Goal: Navigation & Orientation: Find specific page/section

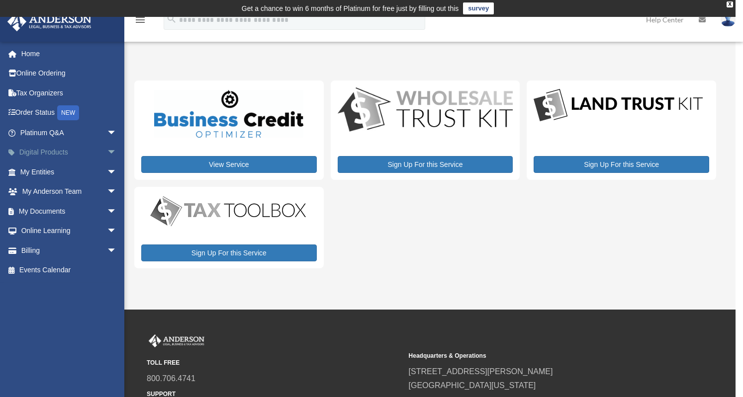
click at [54, 153] on link "Digital Products arrow_drop_down" at bounding box center [69, 153] width 125 height 20
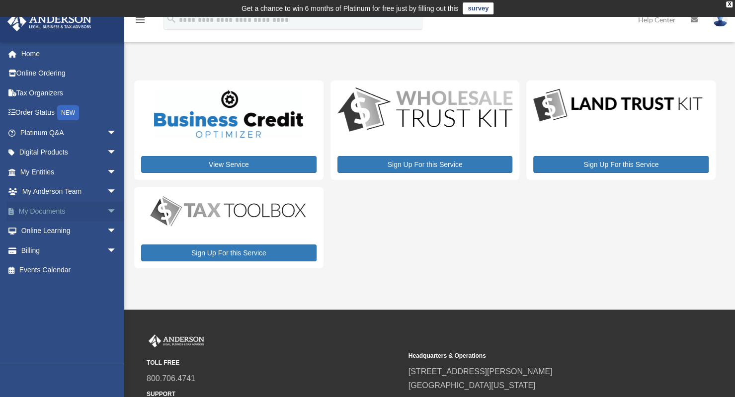
click at [60, 210] on link "My Documents arrow_drop_down" at bounding box center [69, 211] width 125 height 20
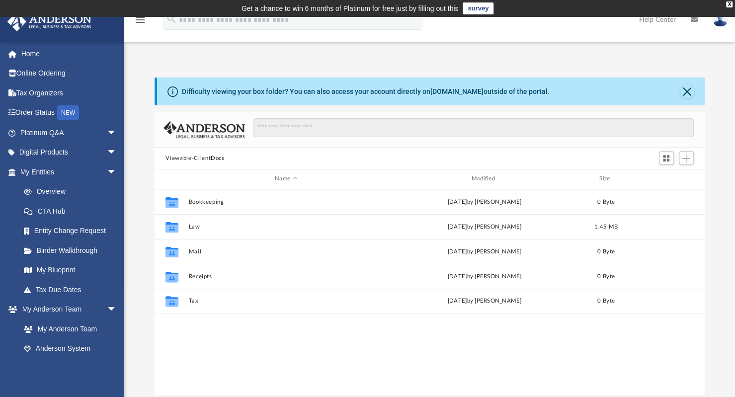
scroll to position [218, 542]
click at [107, 151] on span "arrow_drop_down" at bounding box center [117, 153] width 20 height 20
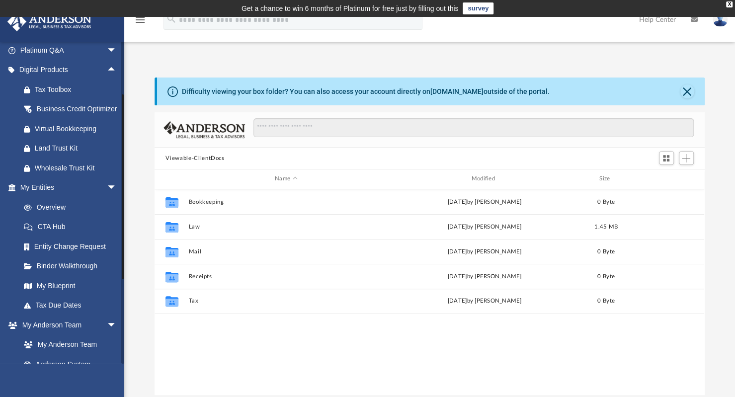
scroll to position [181, 0]
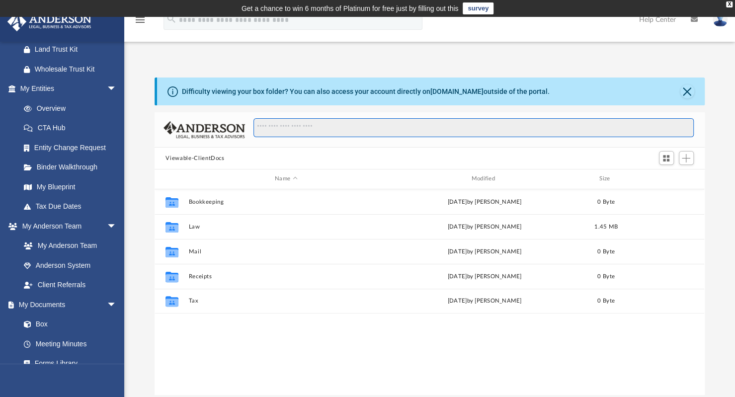
click at [285, 129] on input "Search files and folders" at bounding box center [474, 127] width 440 height 19
type input "**********"
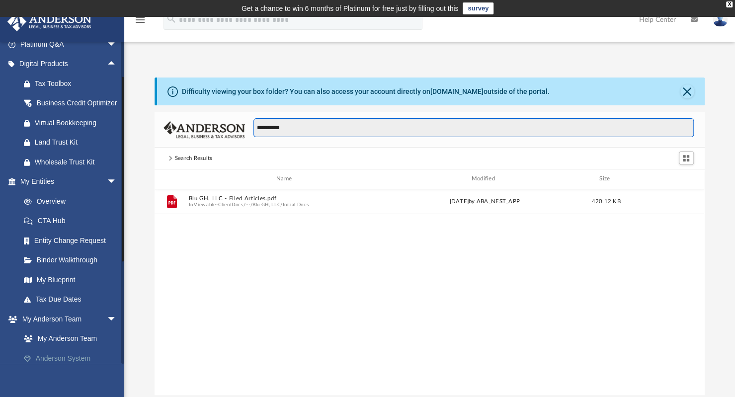
scroll to position [0, 0]
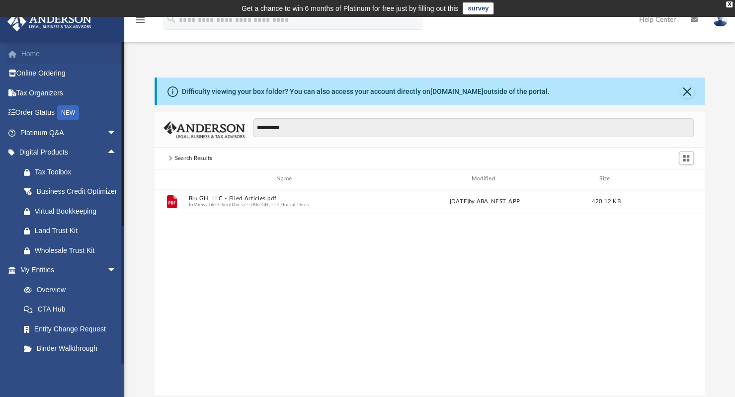
click at [33, 53] on link "Home" at bounding box center [69, 54] width 125 height 20
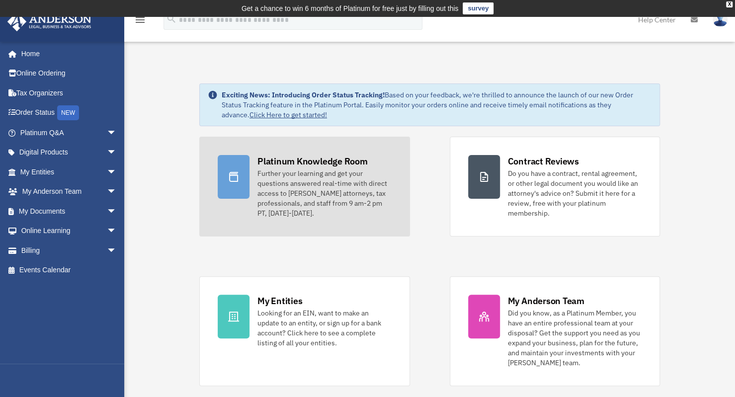
click at [305, 190] on div "Further your learning and get your questions answered real-time with direct acc…" at bounding box center [325, 194] width 134 height 50
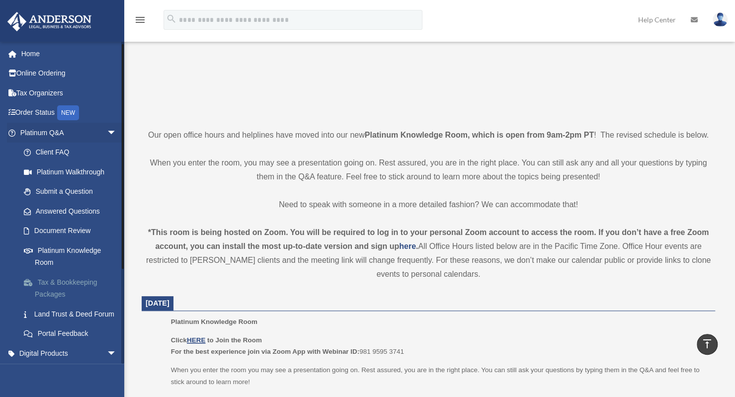
scroll to position [50, 0]
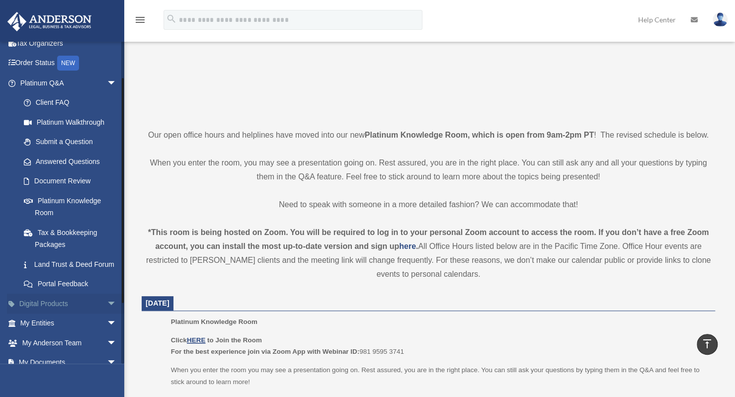
click at [57, 314] on link "Digital Products arrow_drop_down" at bounding box center [69, 304] width 125 height 20
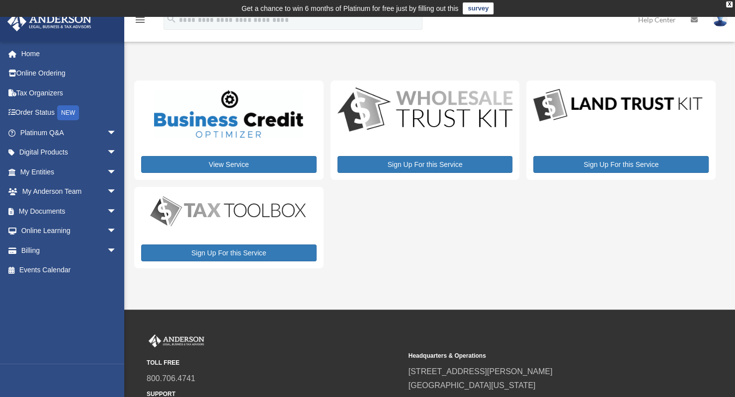
click at [219, 126] on img at bounding box center [228, 114] width 149 height 48
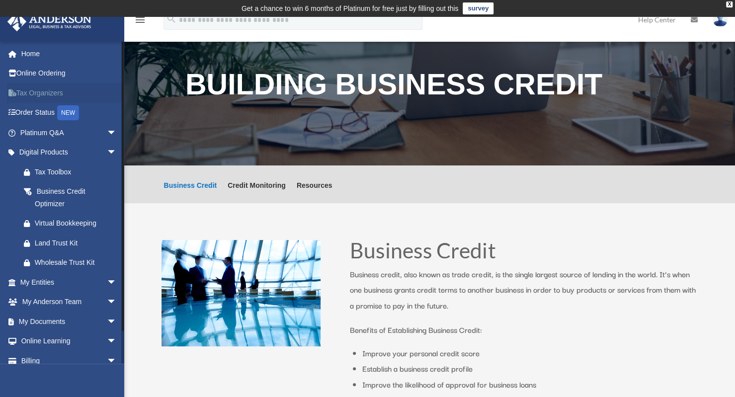
click at [40, 94] on link "Tax Organizers" at bounding box center [69, 93] width 125 height 20
